Goal: Information Seeking & Learning: Learn about a topic

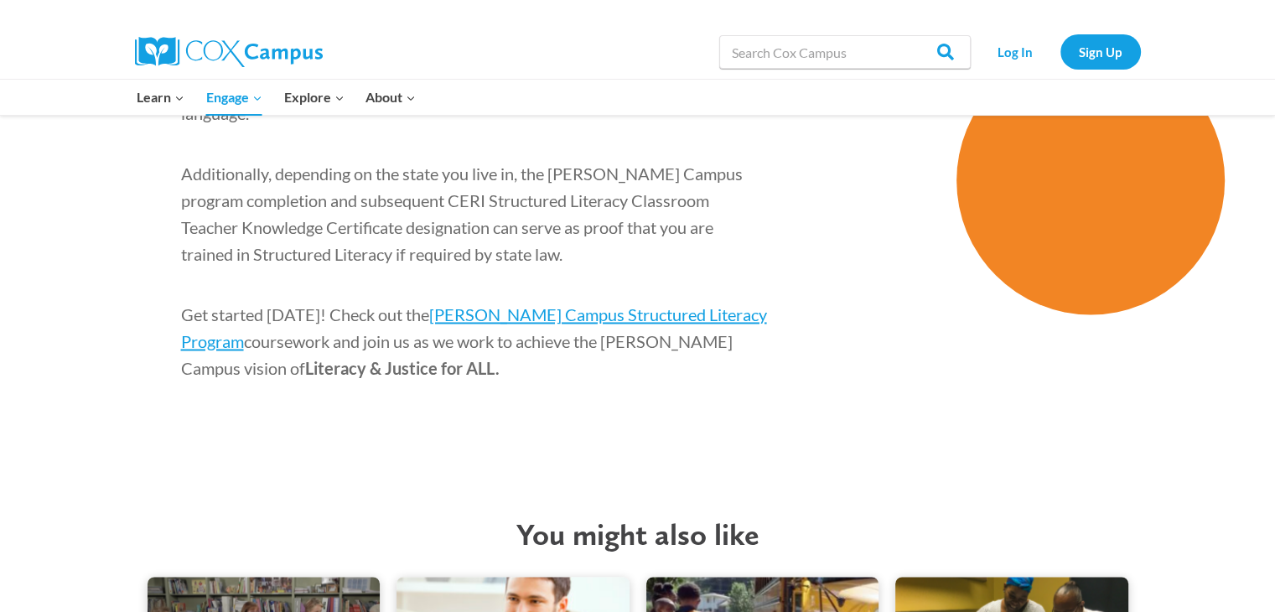
scroll to position [2680, 0]
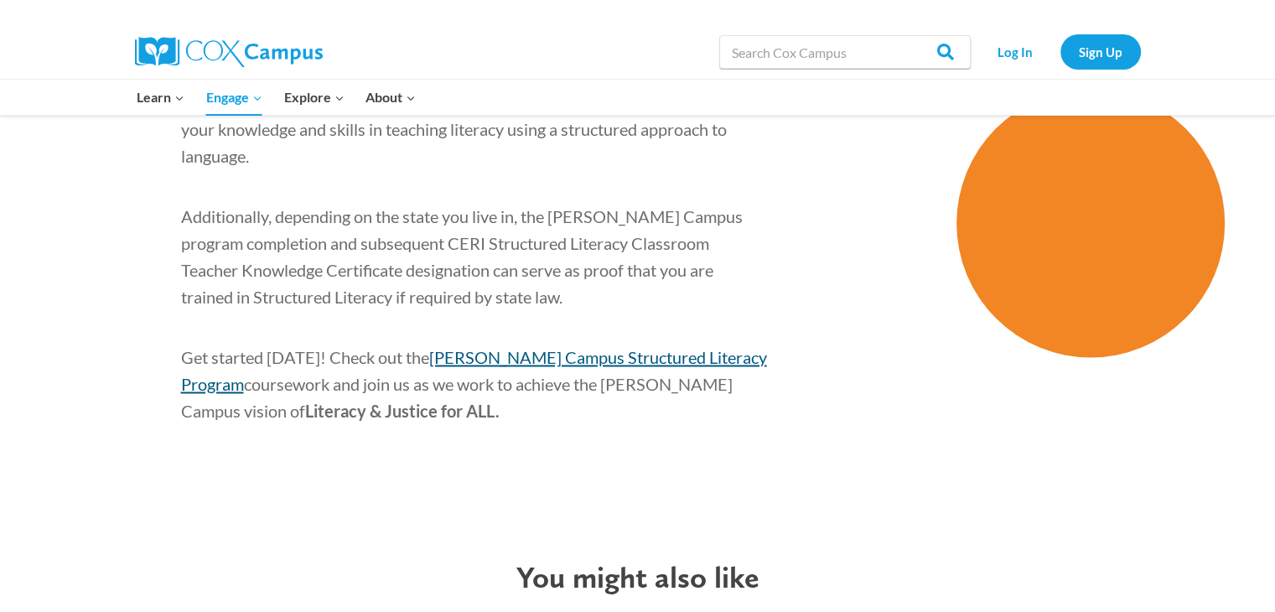
click at [587, 347] on span "Cox Campus Structured Literacy Program" at bounding box center [474, 370] width 586 height 47
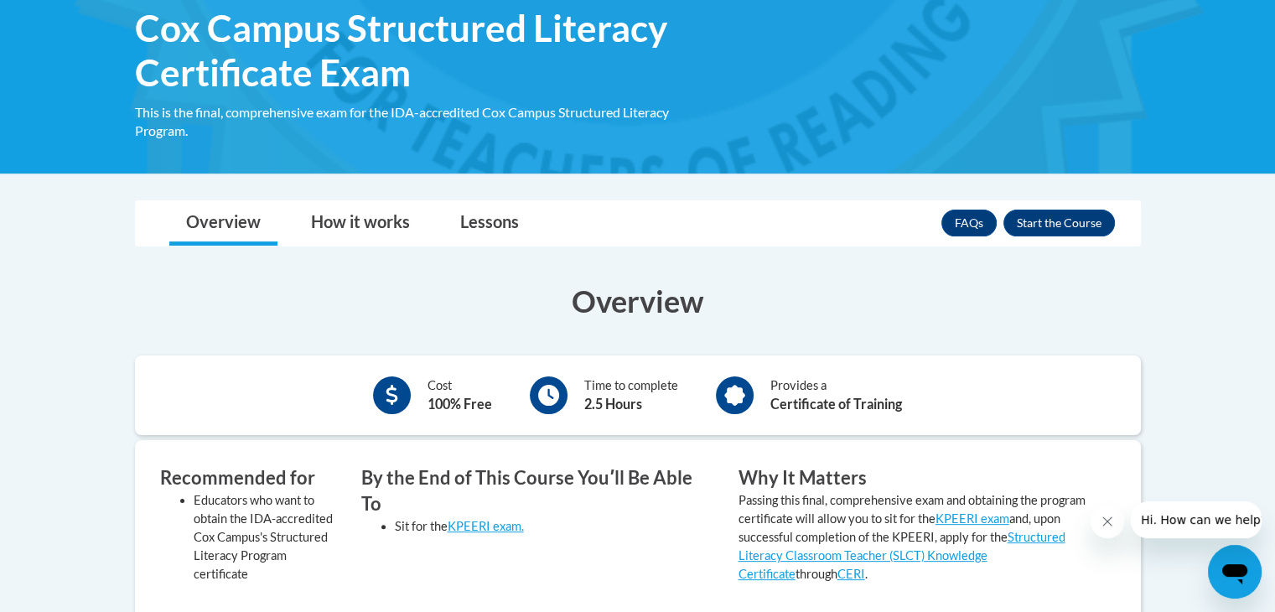
scroll to position [262, 0]
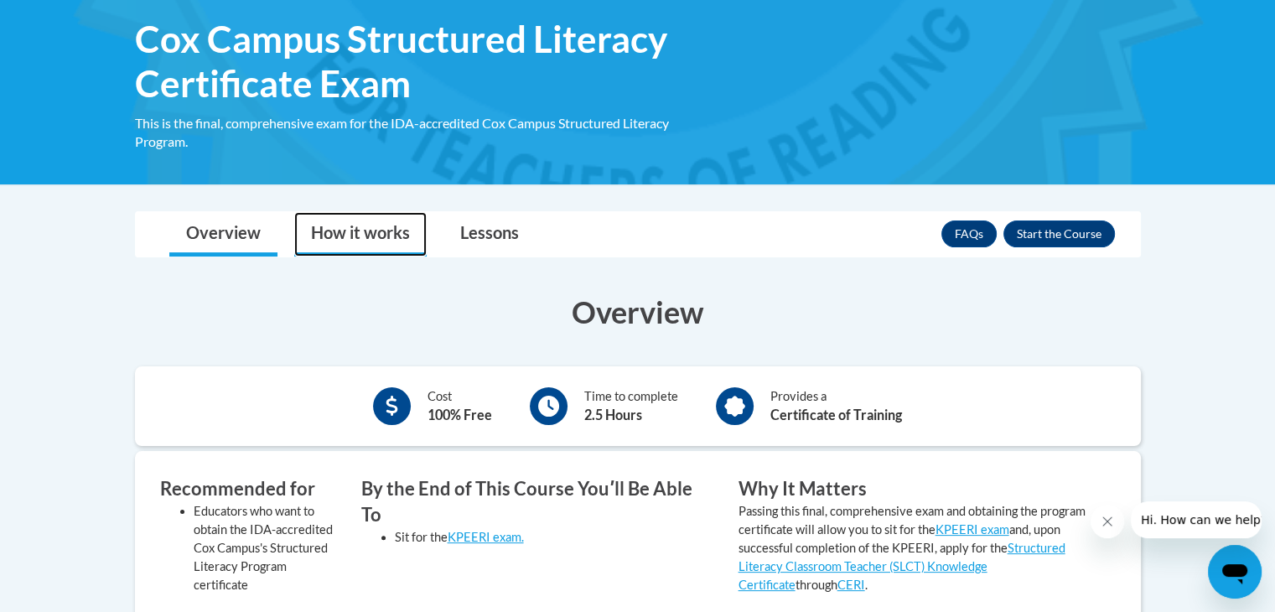
click at [360, 226] on link "How it works" at bounding box center [360, 234] width 132 height 44
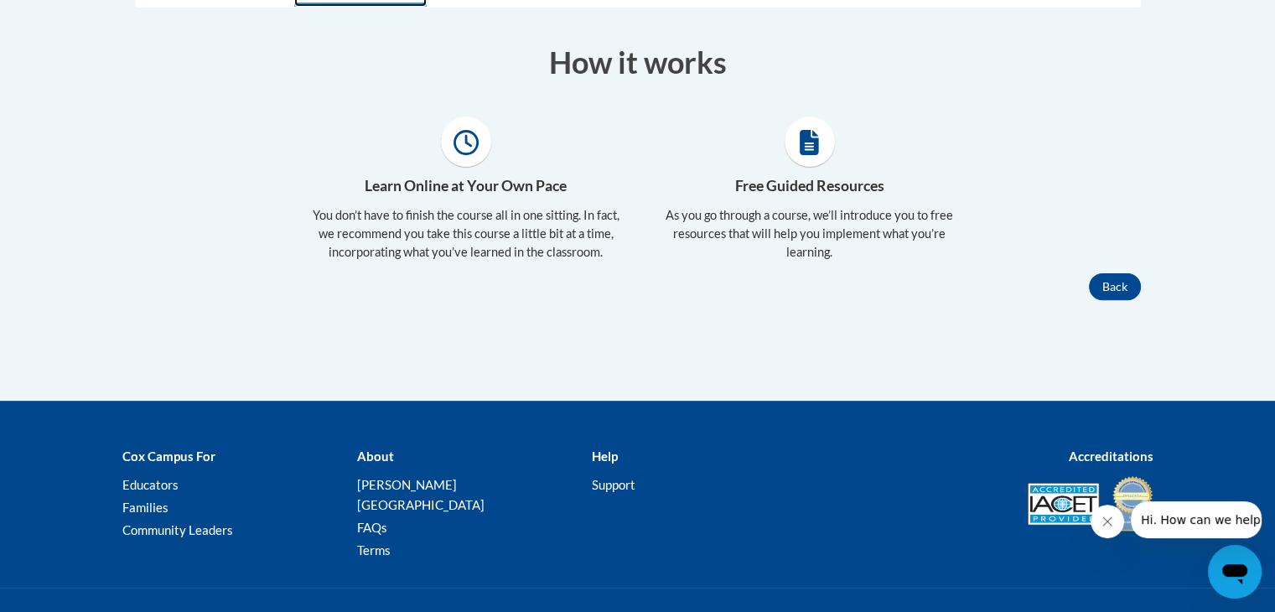
scroll to position [505, 0]
